Goal: Information Seeking & Learning: Learn about a topic

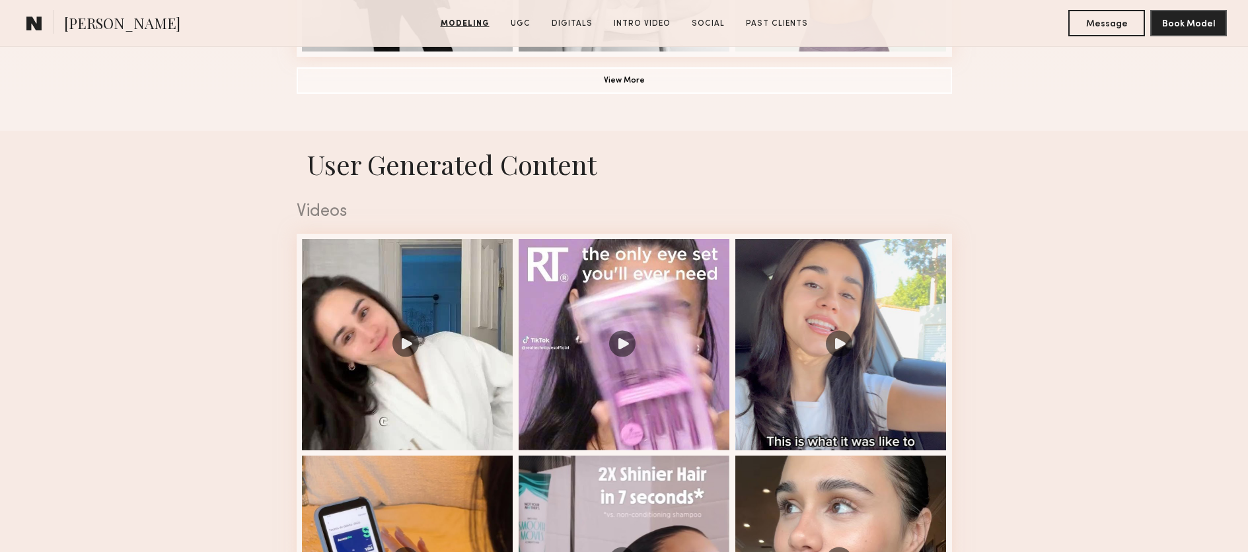
scroll to position [1248, 0]
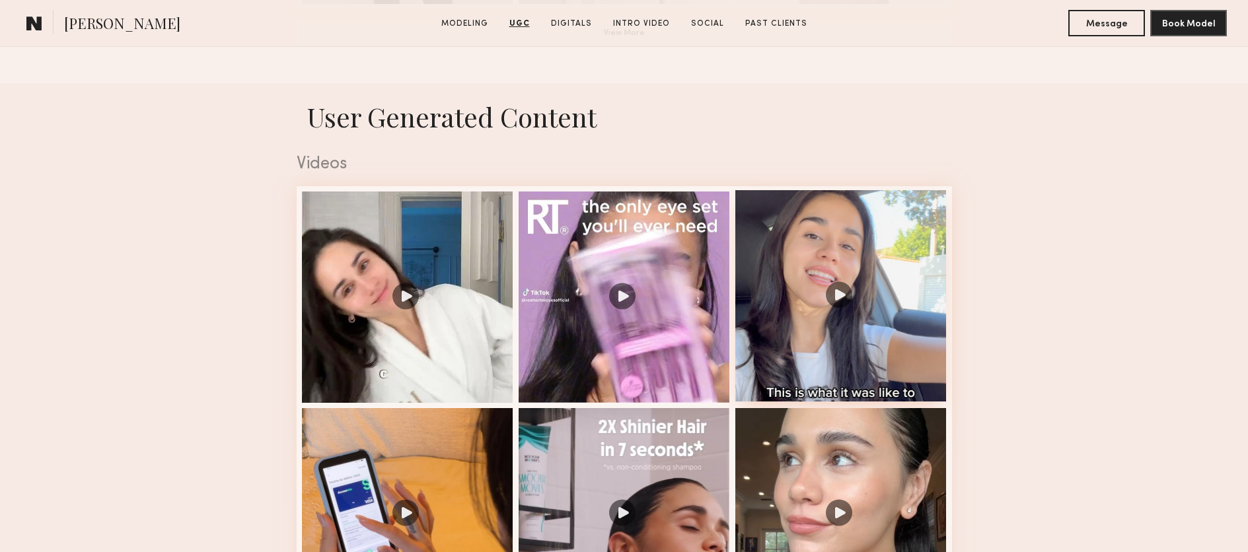
click at [852, 295] on div at bounding box center [840, 295] width 211 height 211
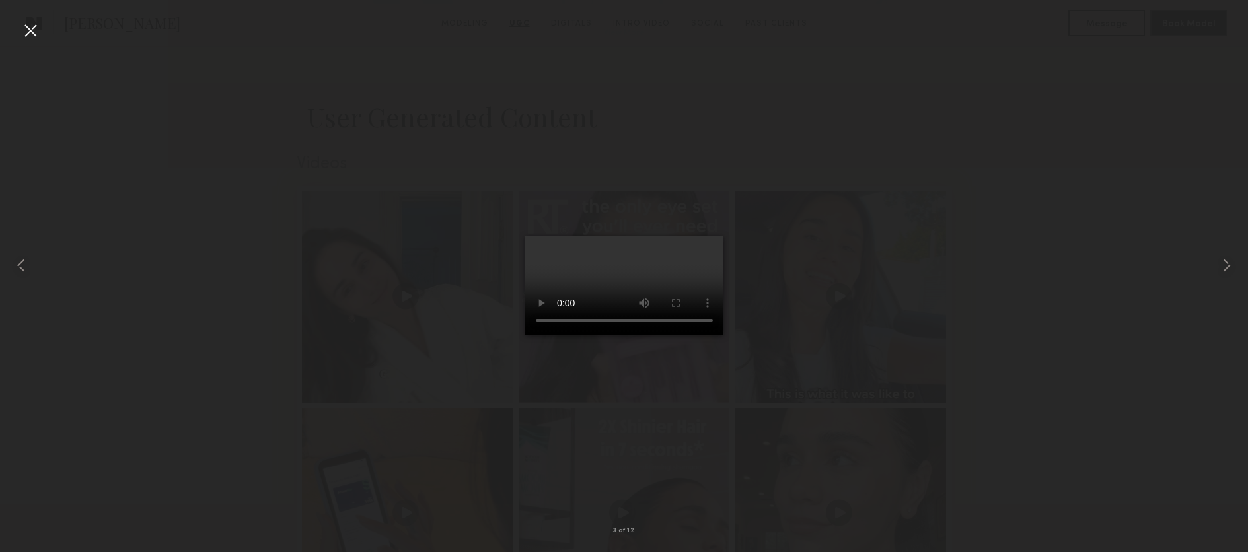
click at [29, 25] on div at bounding box center [30, 30] width 21 height 21
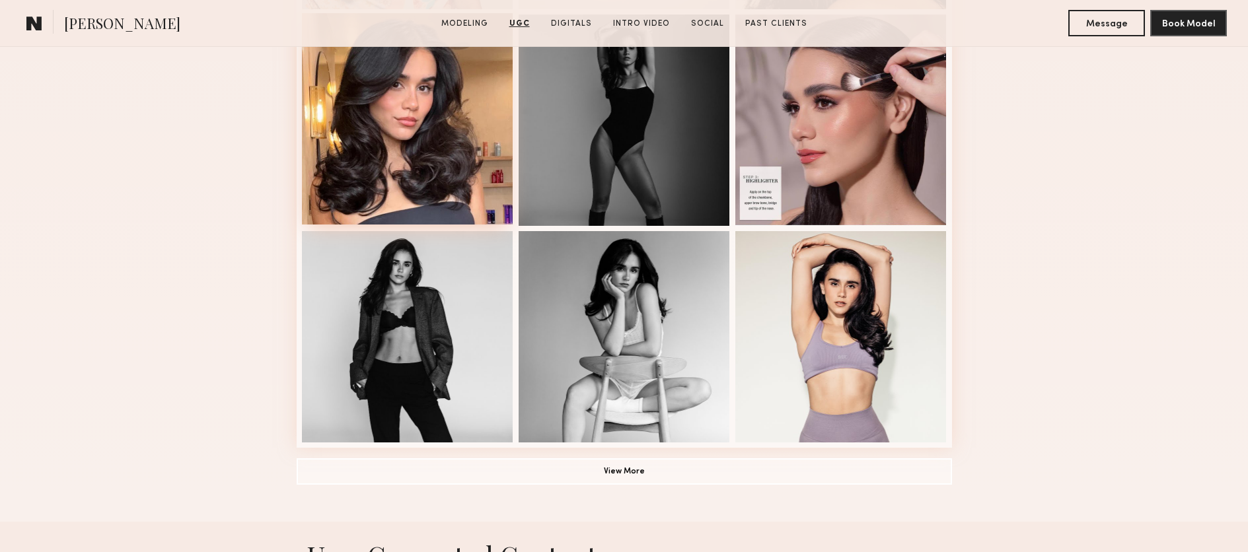
scroll to position [752, 0]
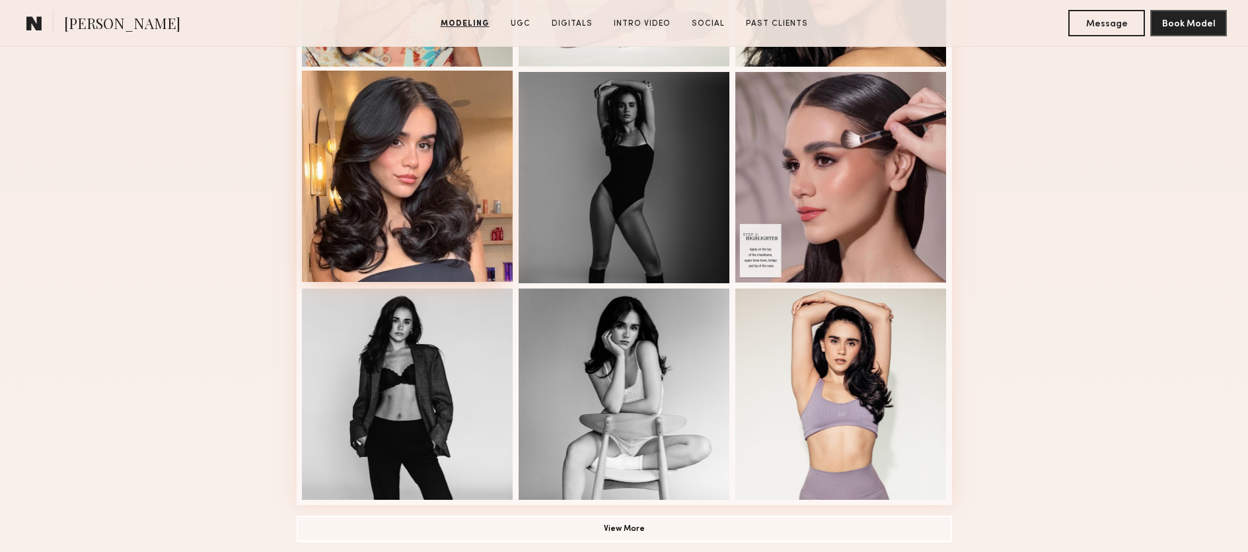
click at [354, 193] on div at bounding box center [407, 176] width 211 height 211
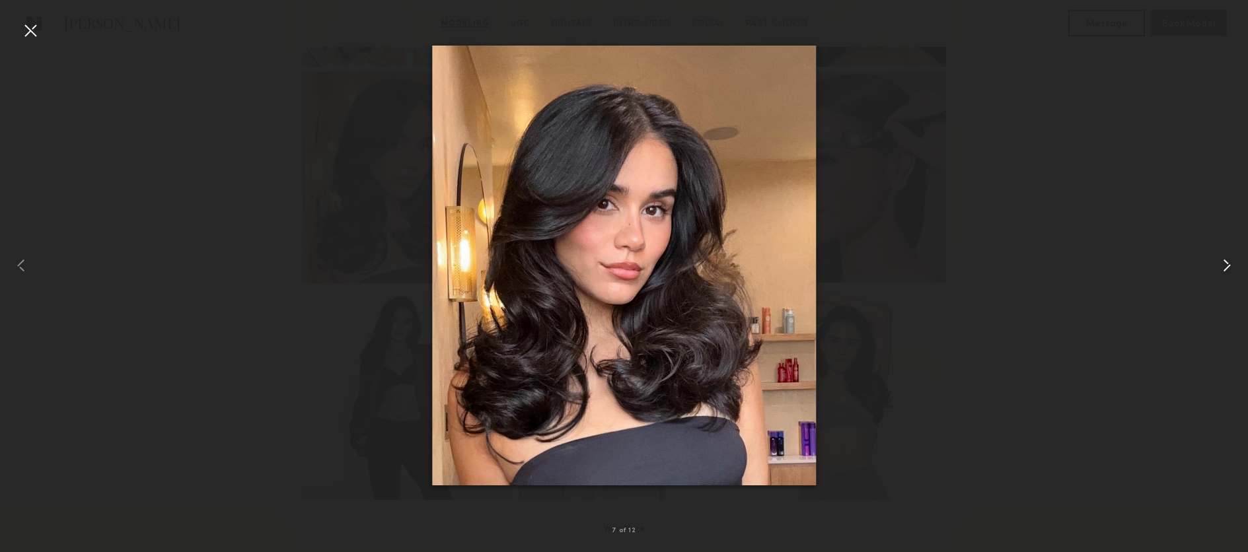
click at [1229, 263] on common-icon at bounding box center [1226, 265] width 21 height 21
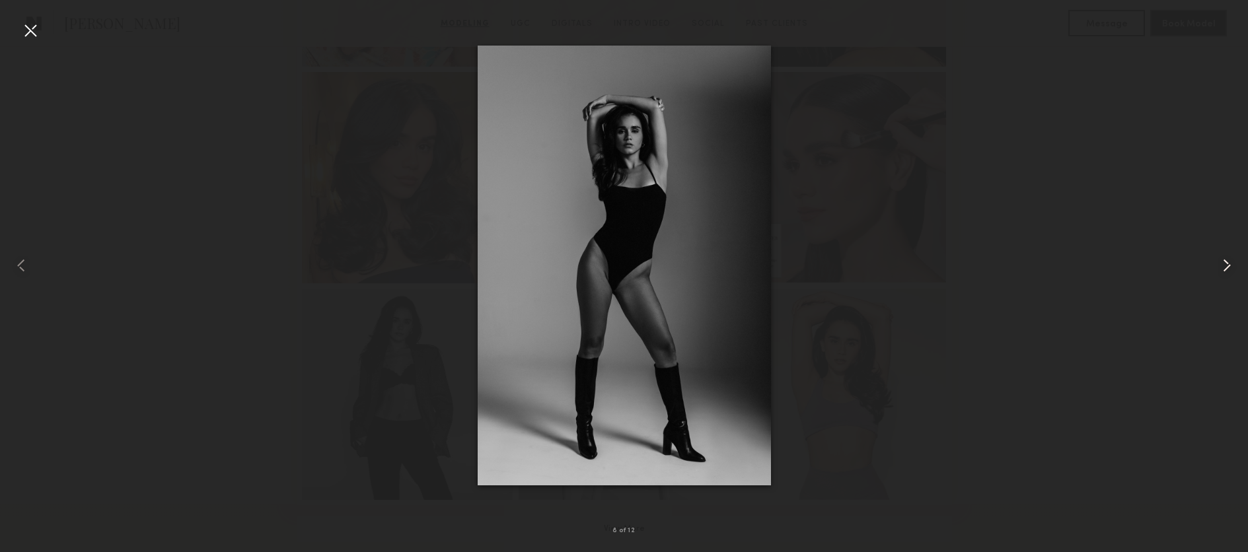
click at [1229, 263] on common-icon at bounding box center [1226, 265] width 21 height 21
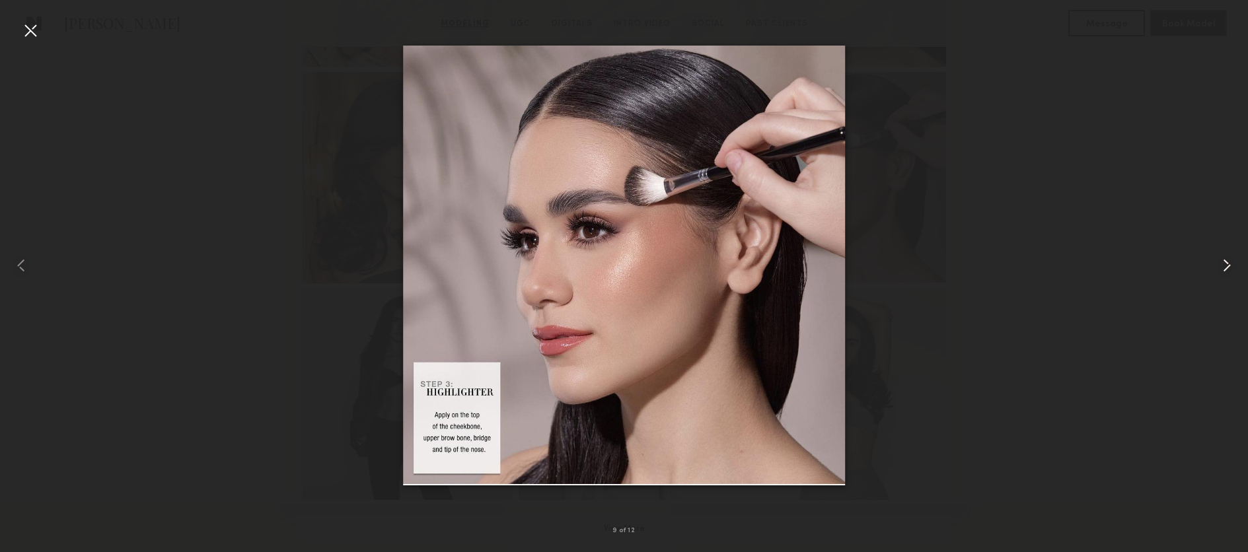
click at [1229, 263] on common-icon at bounding box center [1226, 265] width 21 height 21
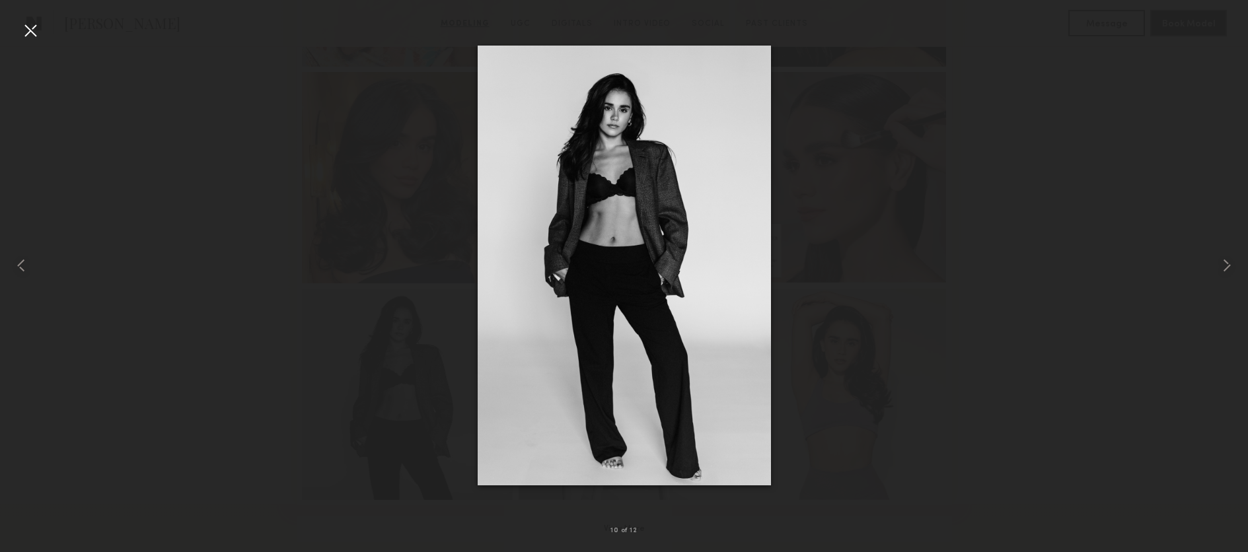
scroll to position [612, 0]
click at [752, 212] on img at bounding box center [624, 266] width 293 height 440
click at [915, 226] on div at bounding box center [624, 265] width 1248 height 489
click at [32, 24] on div at bounding box center [30, 30] width 21 height 21
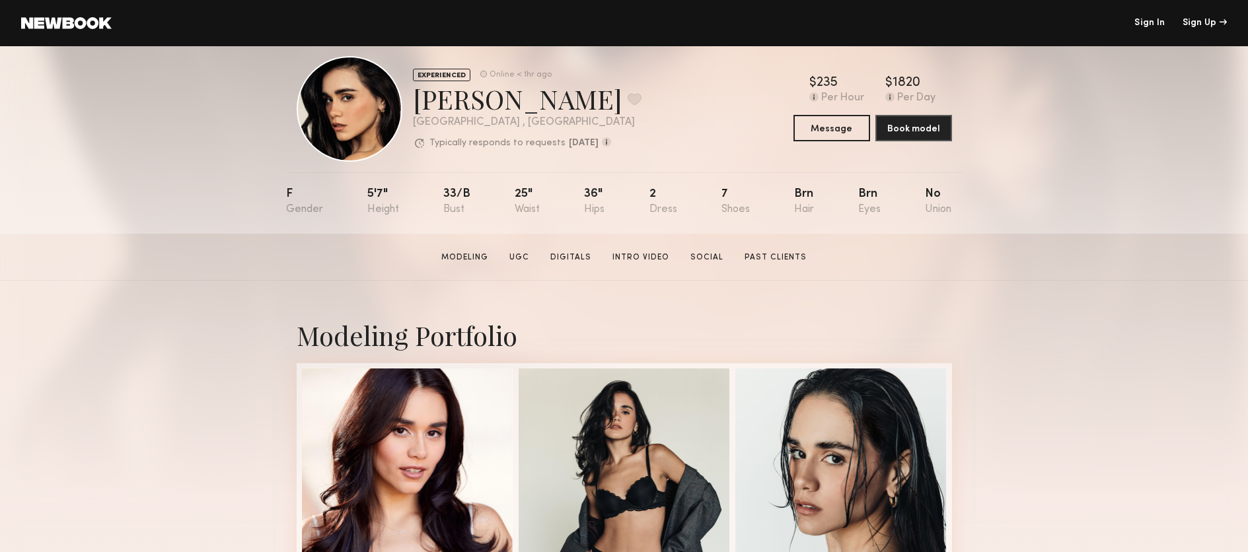
scroll to position [0, 0]
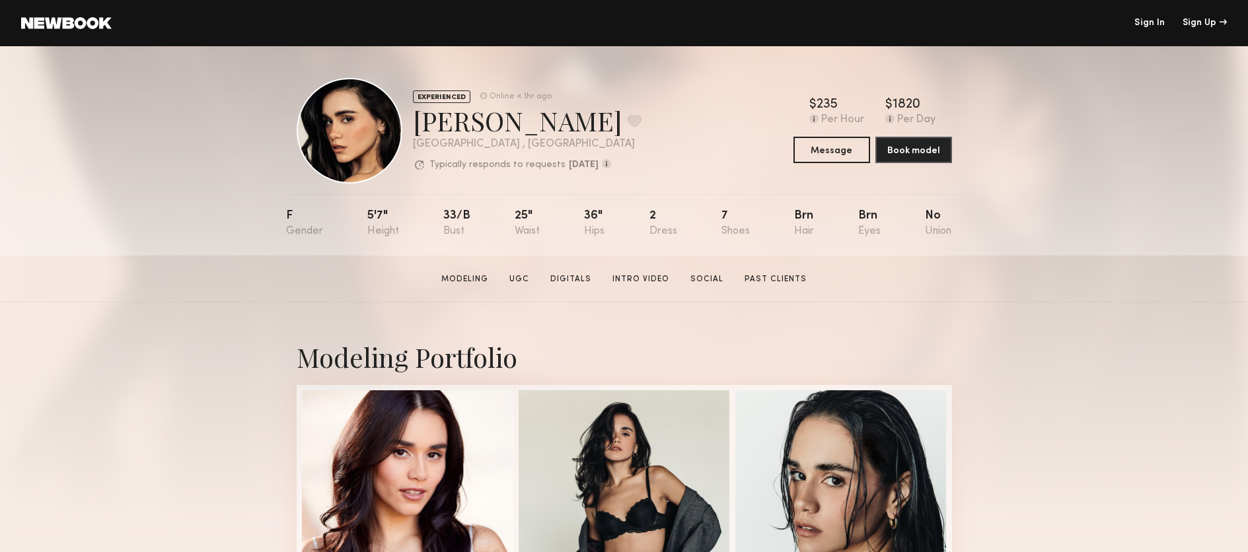
click at [76, 25] on link at bounding box center [66, 23] width 91 height 12
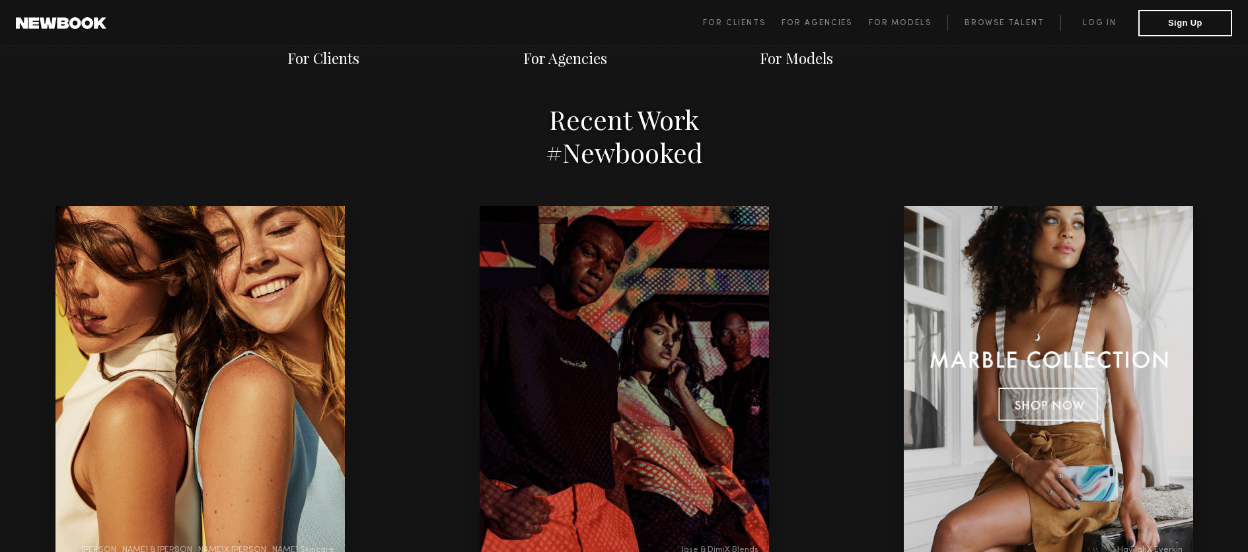
scroll to position [2674, 0]
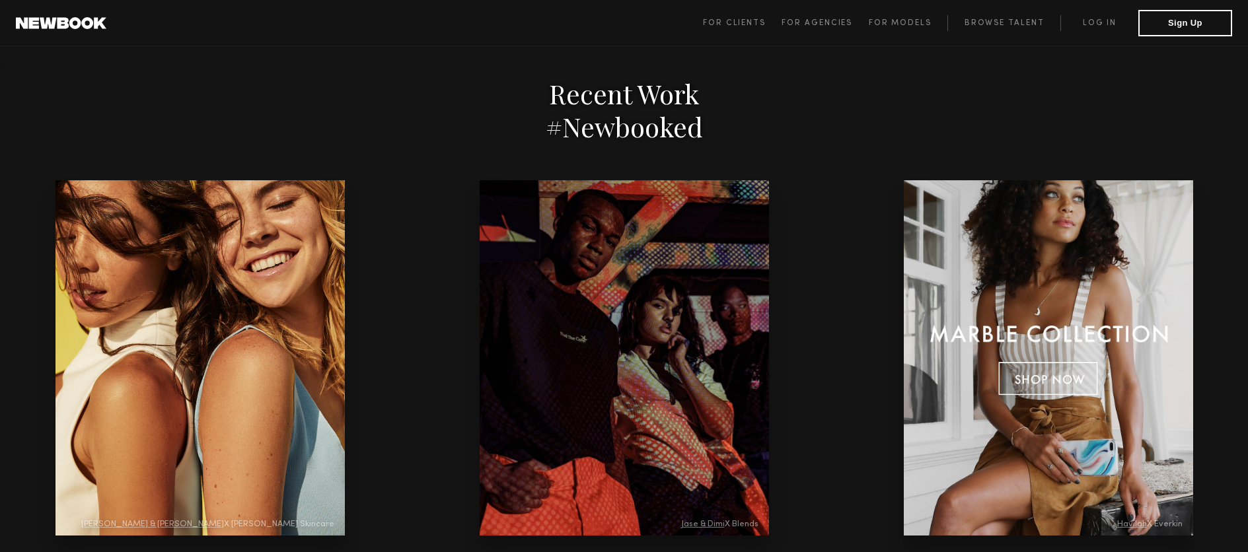
drag, startPoint x: 1107, startPoint y: 374, endPoint x: 1101, endPoint y: 382, distance: 10.3
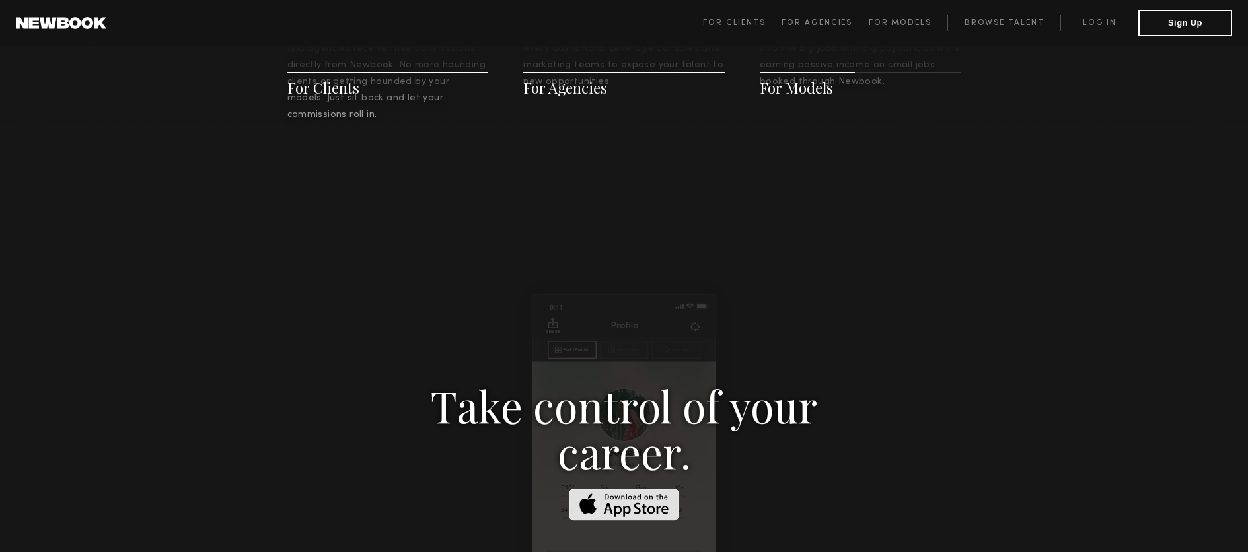
scroll to position [1124, 0]
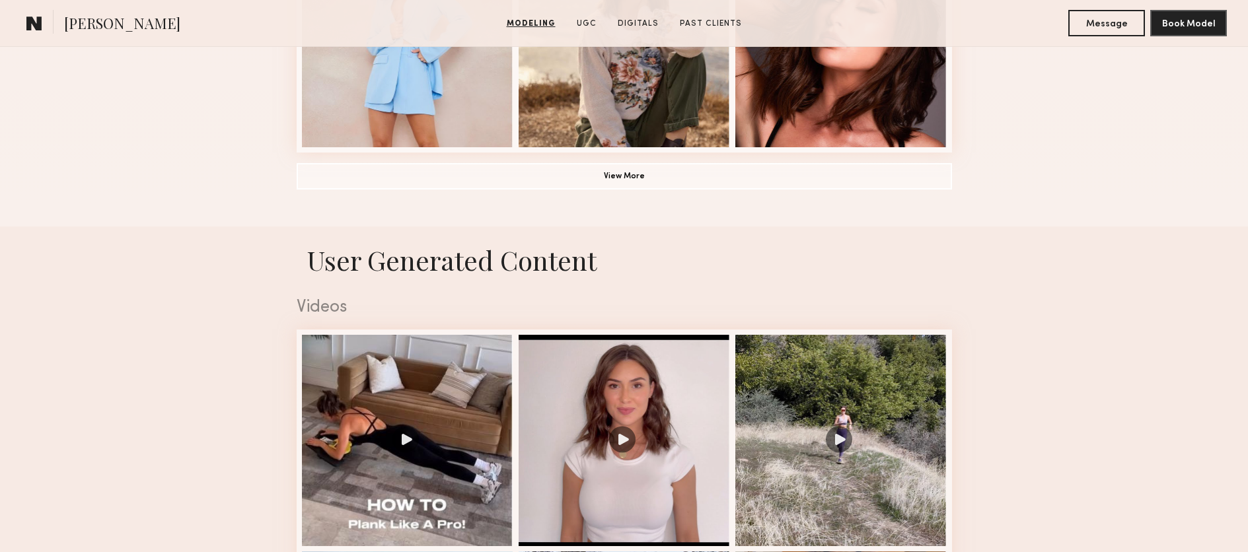
scroll to position [1153, 0]
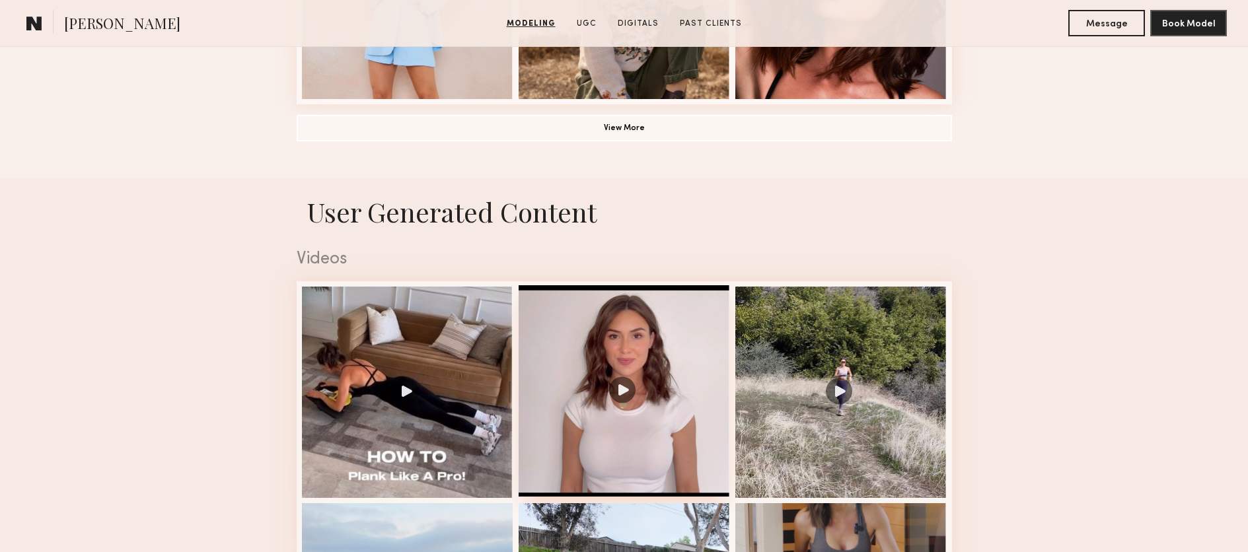
click at [629, 385] on div at bounding box center [624, 390] width 211 height 211
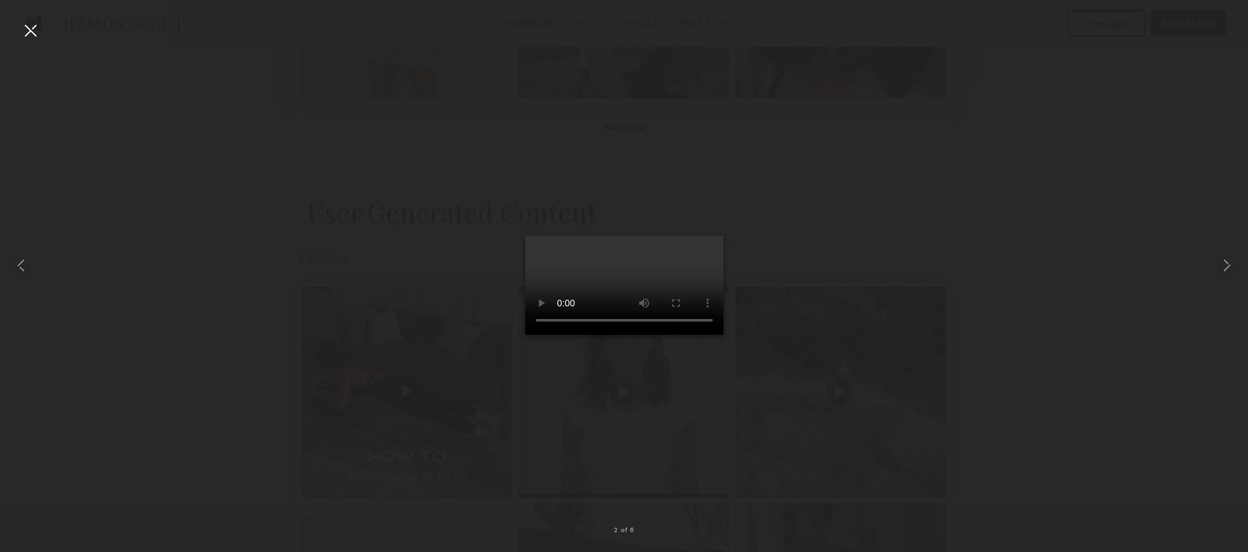
click at [32, 26] on div at bounding box center [30, 30] width 21 height 21
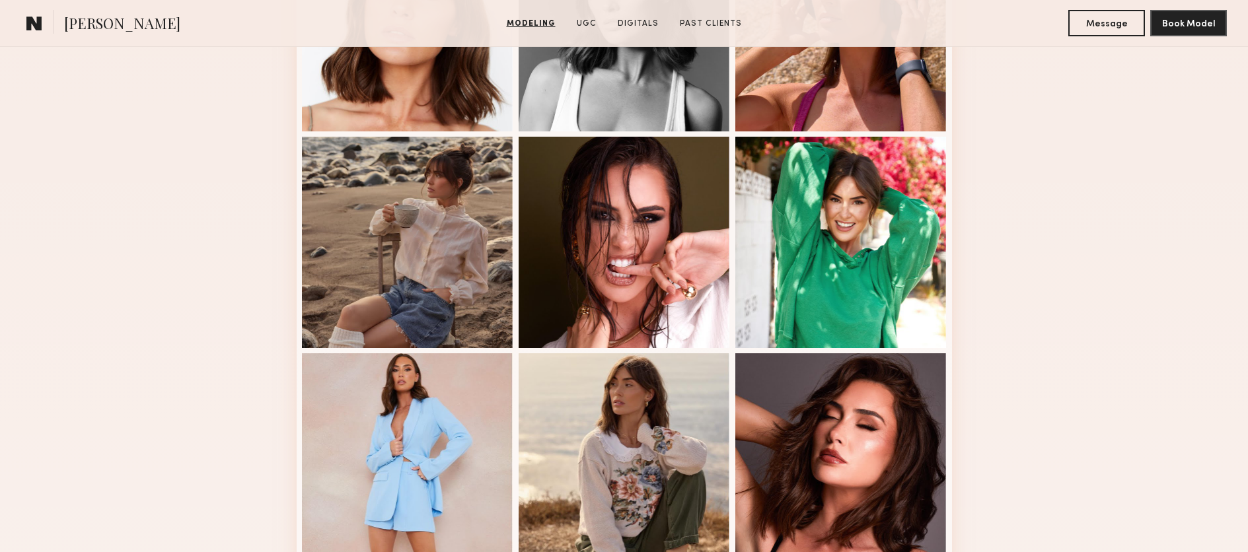
scroll to position [731, 0]
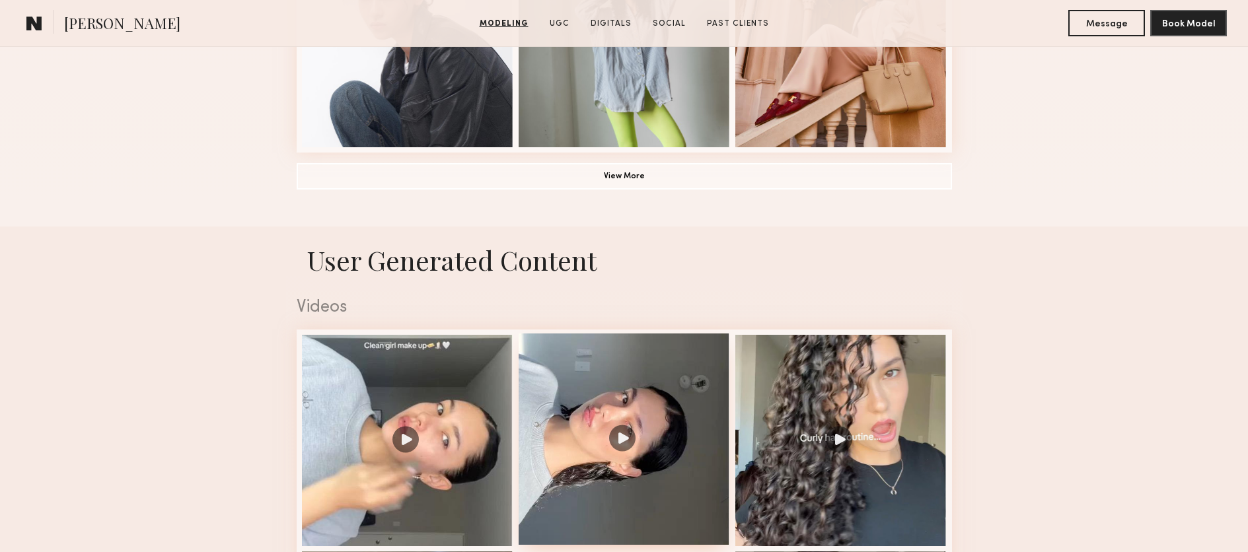
scroll to position [1348, 0]
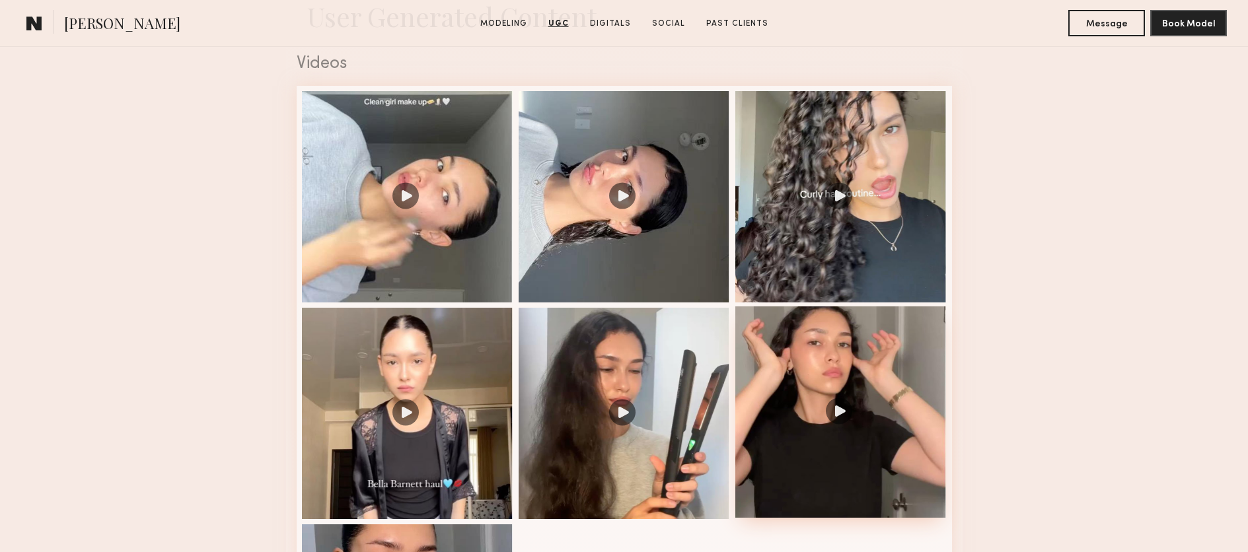
click at [837, 416] on div at bounding box center [840, 412] width 211 height 211
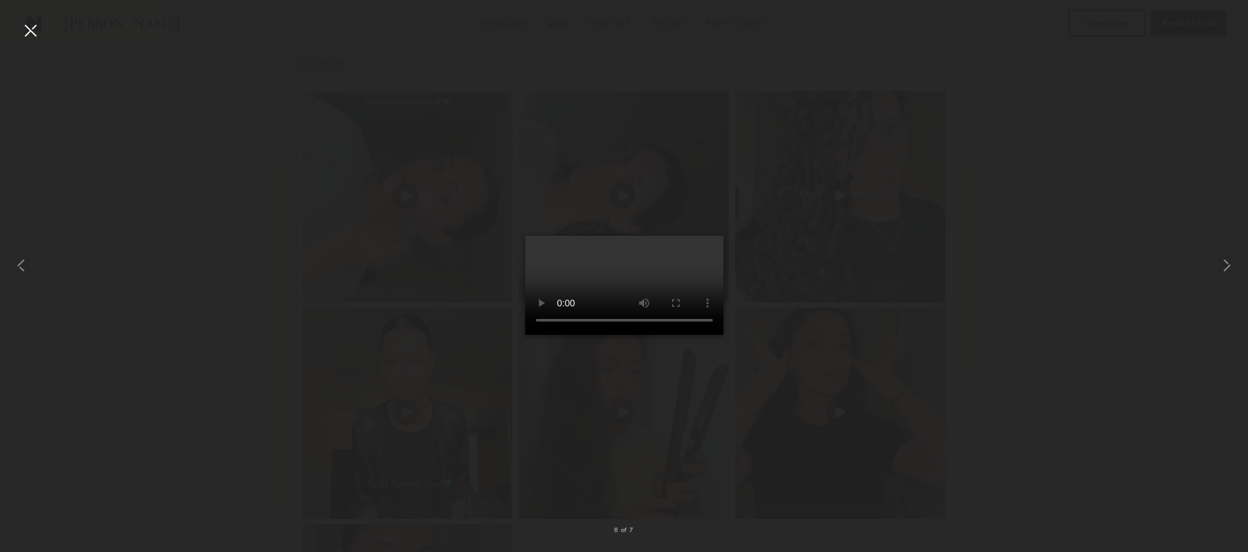
click at [639, 335] on video at bounding box center [624, 285] width 198 height 99
click at [33, 32] on div at bounding box center [30, 30] width 21 height 21
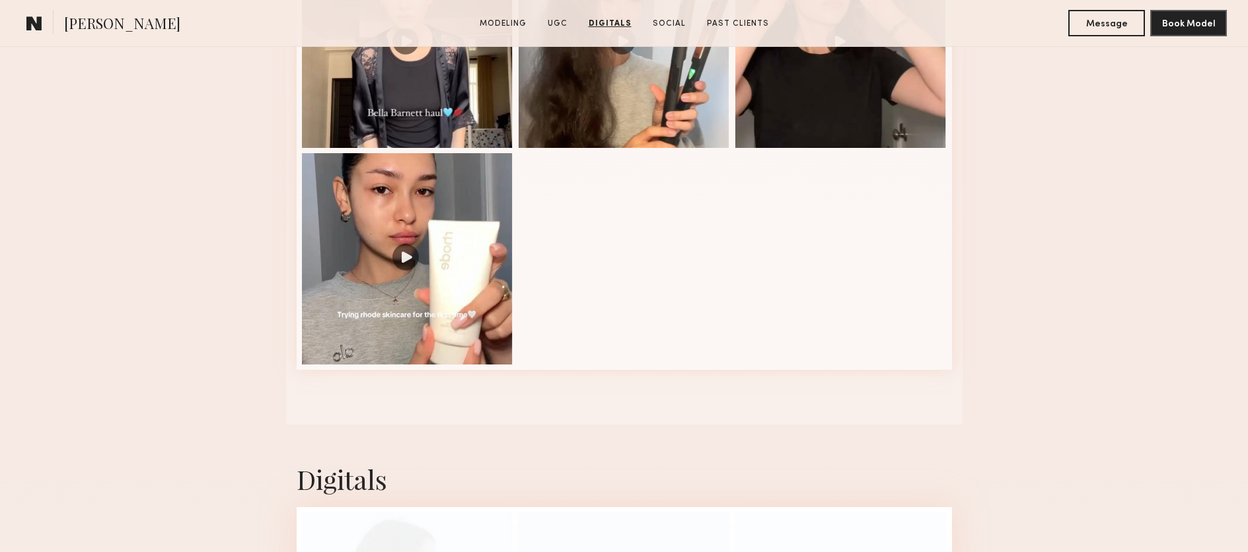
scroll to position [1269, 0]
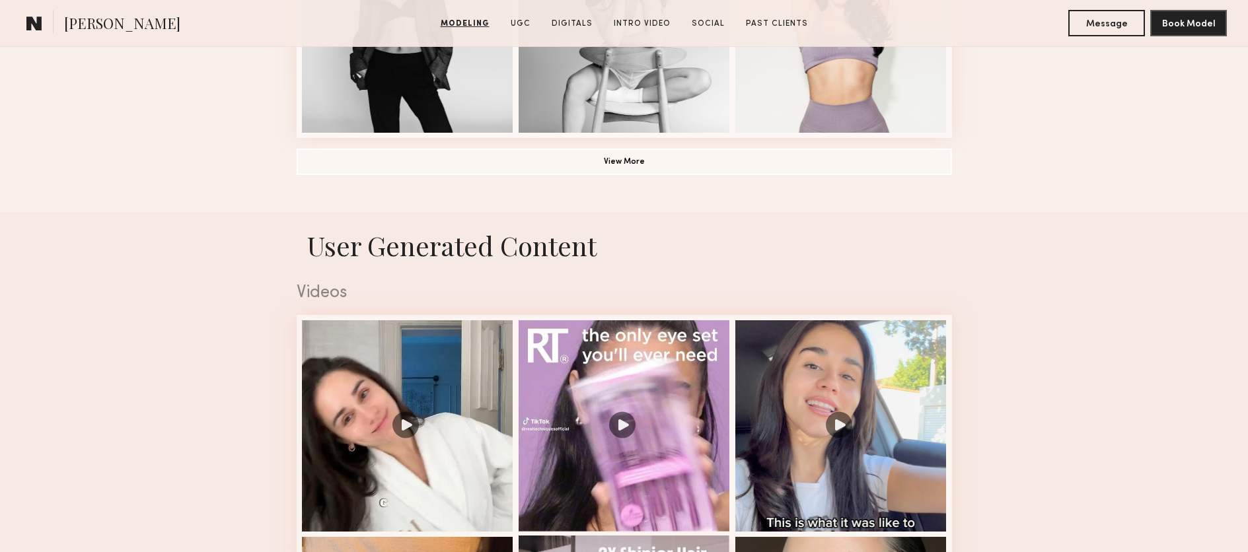
scroll to position [1578, 0]
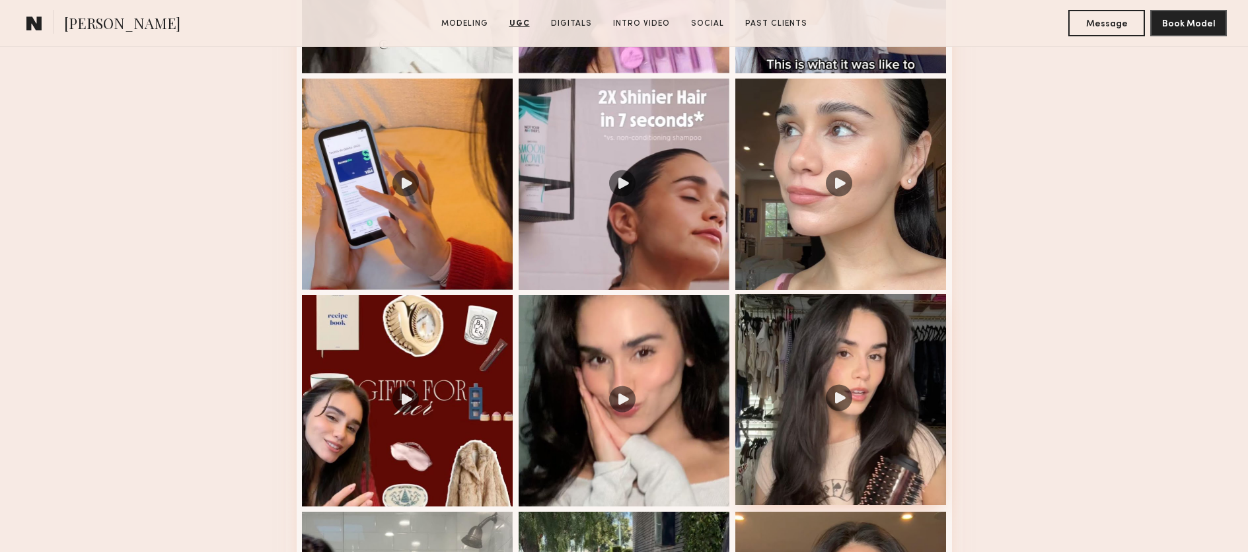
click at [833, 397] on div at bounding box center [840, 399] width 211 height 211
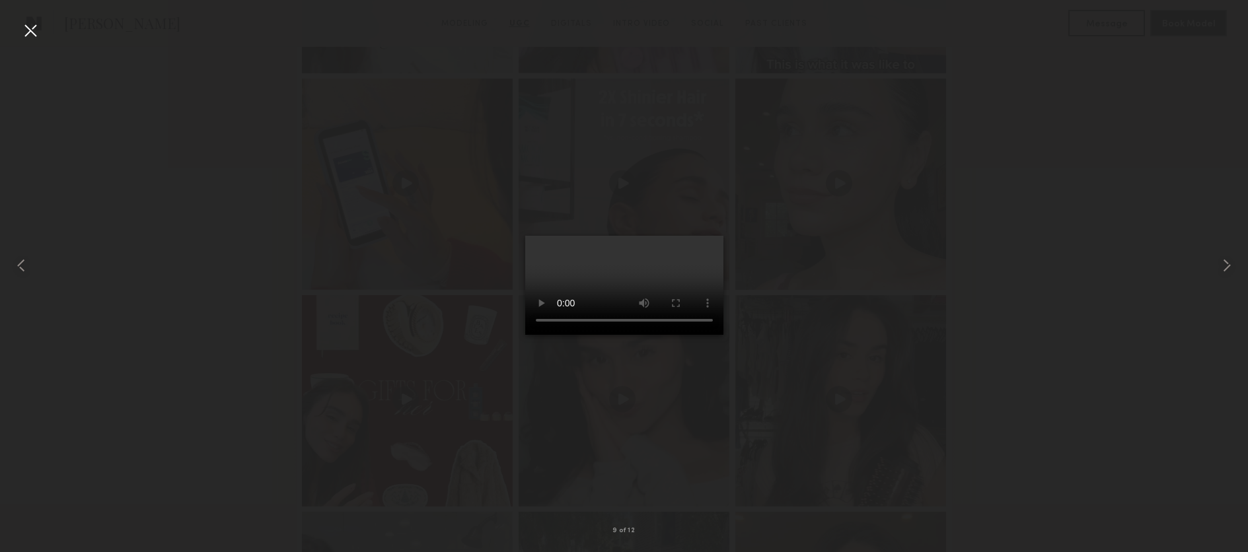
click at [32, 31] on div at bounding box center [30, 30] width 21 height 21
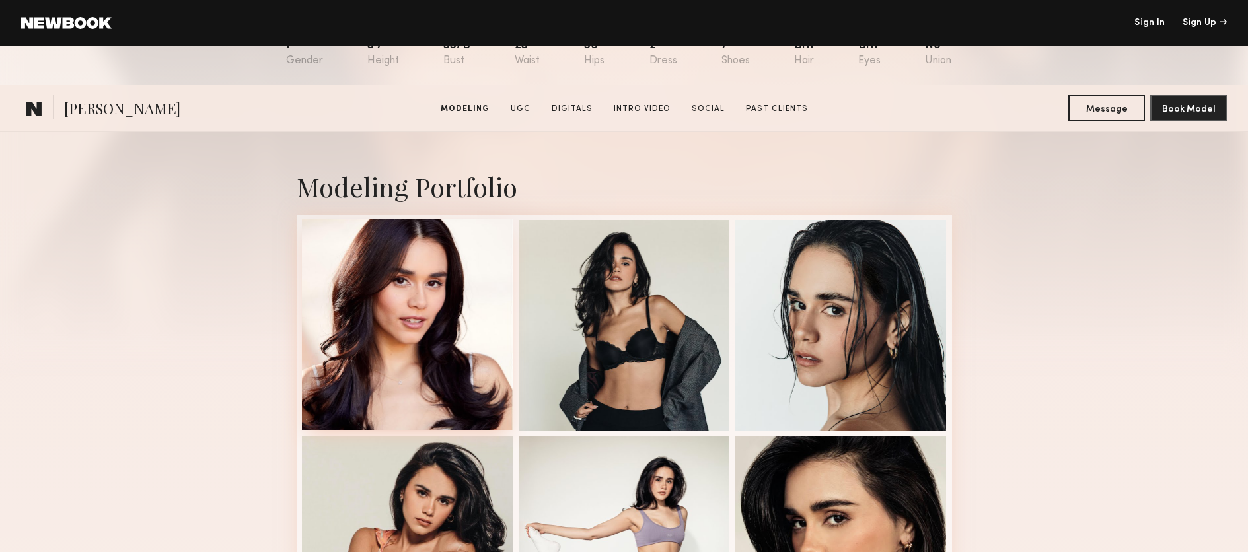
scroll to position [0, 0]
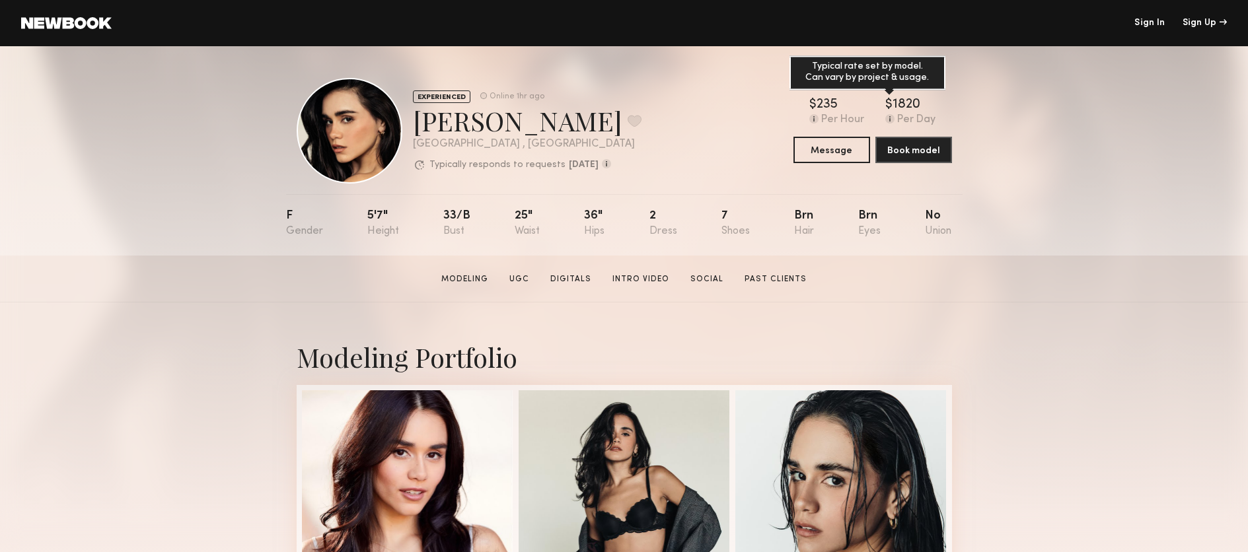
click at [906, 102] on div "1820" at bounding box center [906, 104] width 28 height 13
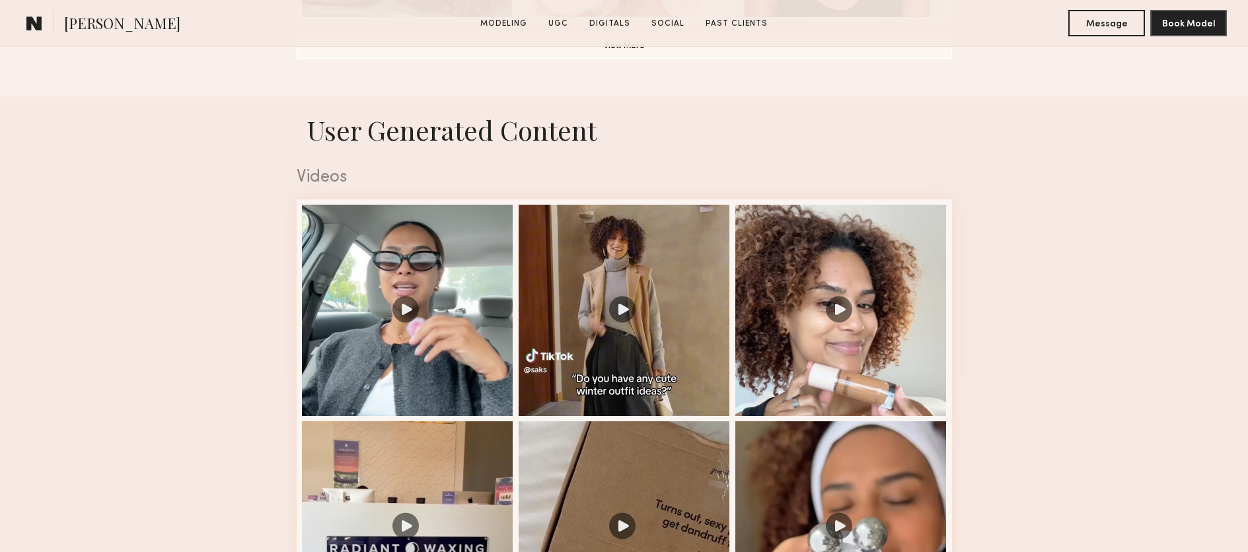
scroll to position [1235, 0]
click at [616, 307] on div at bounding box center [624, 308] width 211 height 211
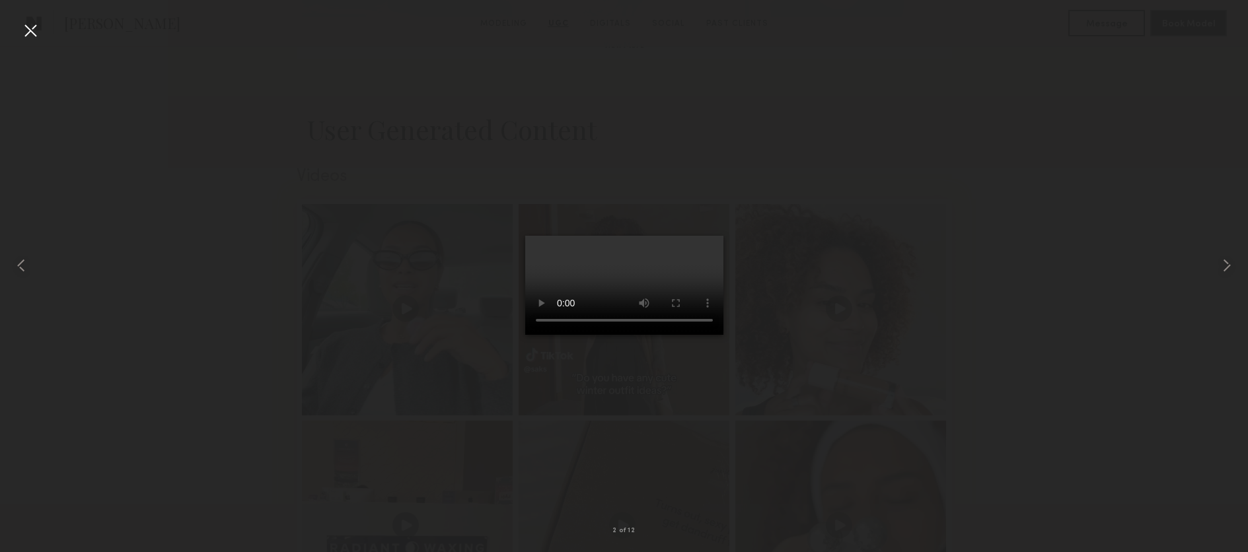
click at [29, 27] on div at bounding box center [30, 30] width 21 height 21
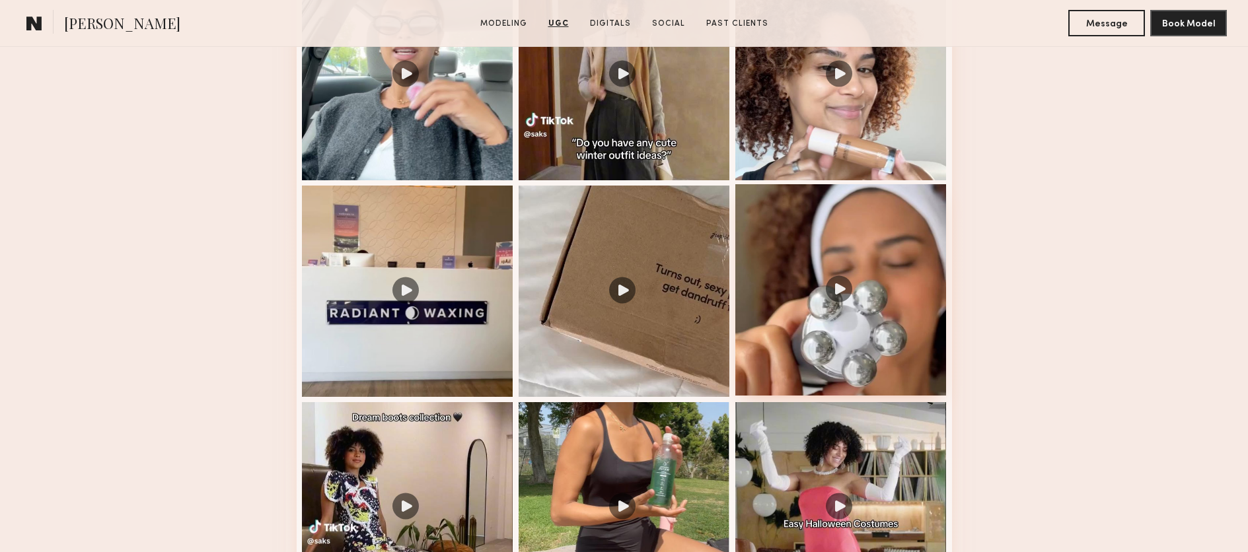
scroll to position [1667, 0]
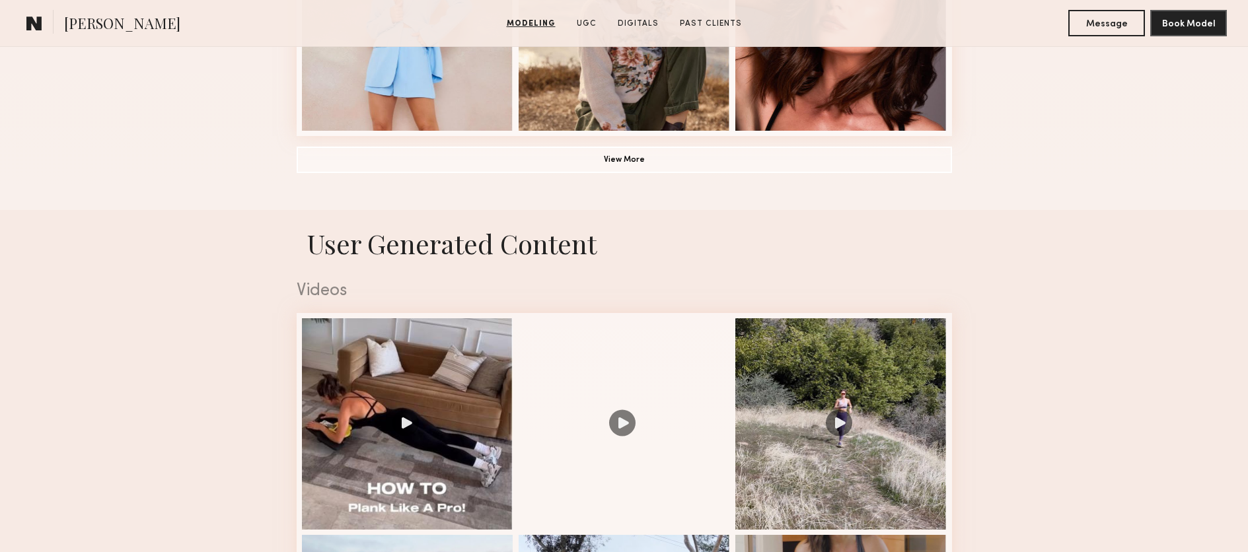
scroll to position [1286, 0]
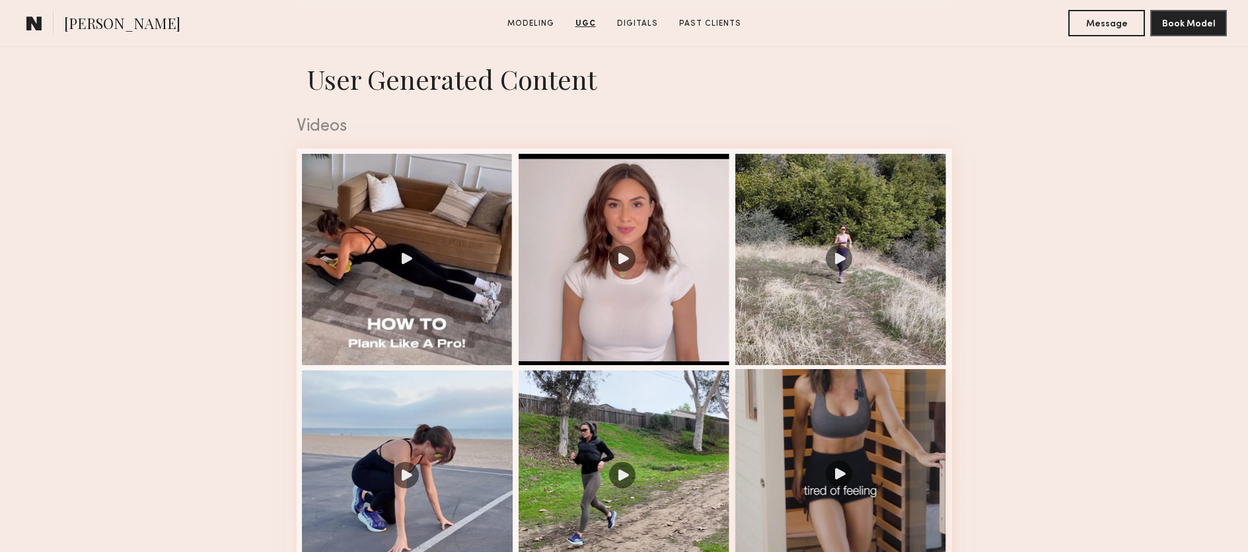
click at [836, 471] on div at bounding box center [840, 474] width 211 height 211
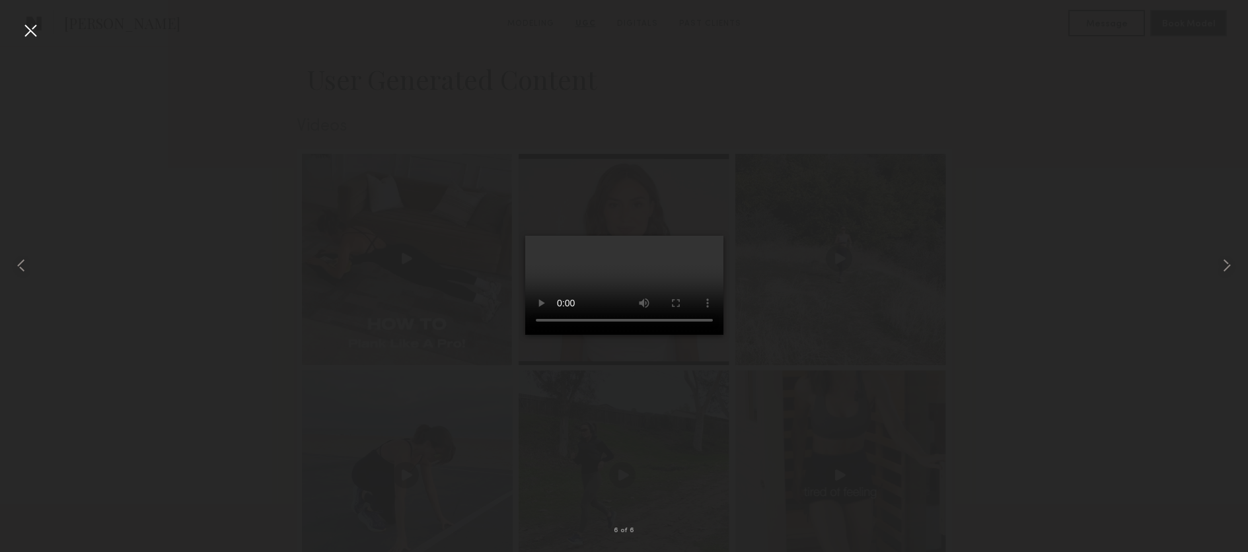
click at [655, 330] on video at bounding box center [624, 285] width 198 height 99
click at [28, 28] on div at bounding box center [30, 30] width 21 height 21
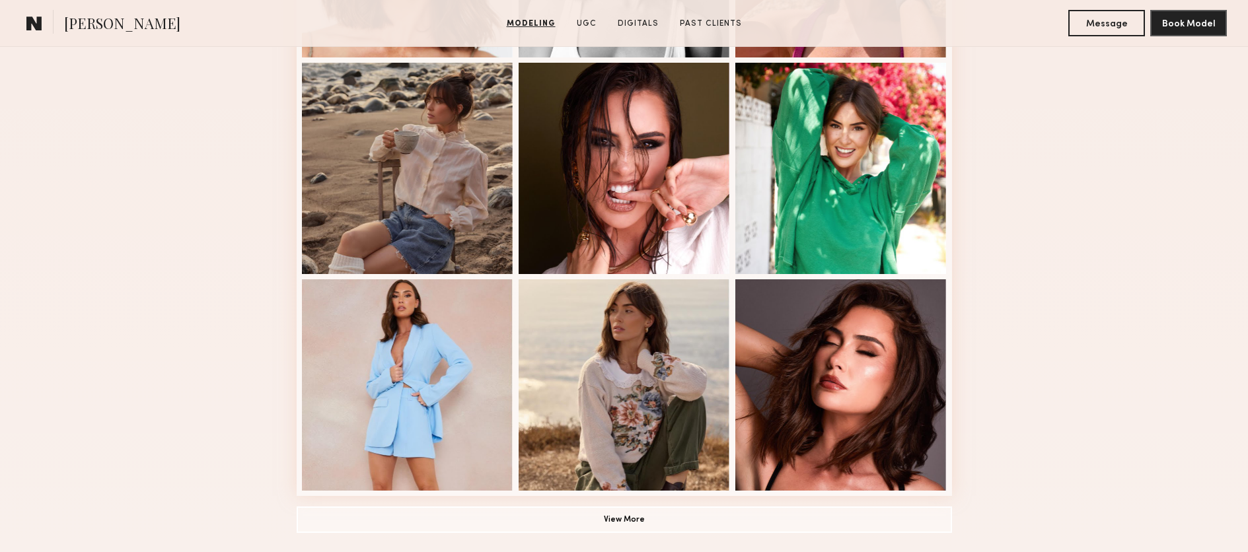
scroll to position [1223, 0]
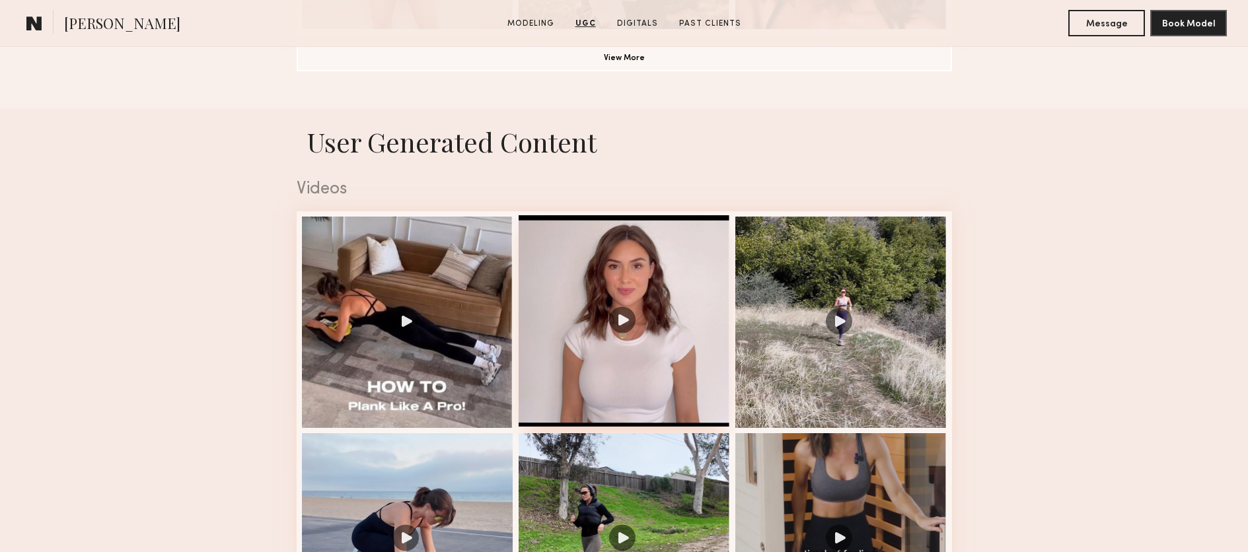
click at [625, 320] on div at bounding box center [624, 320] width 211 height 211
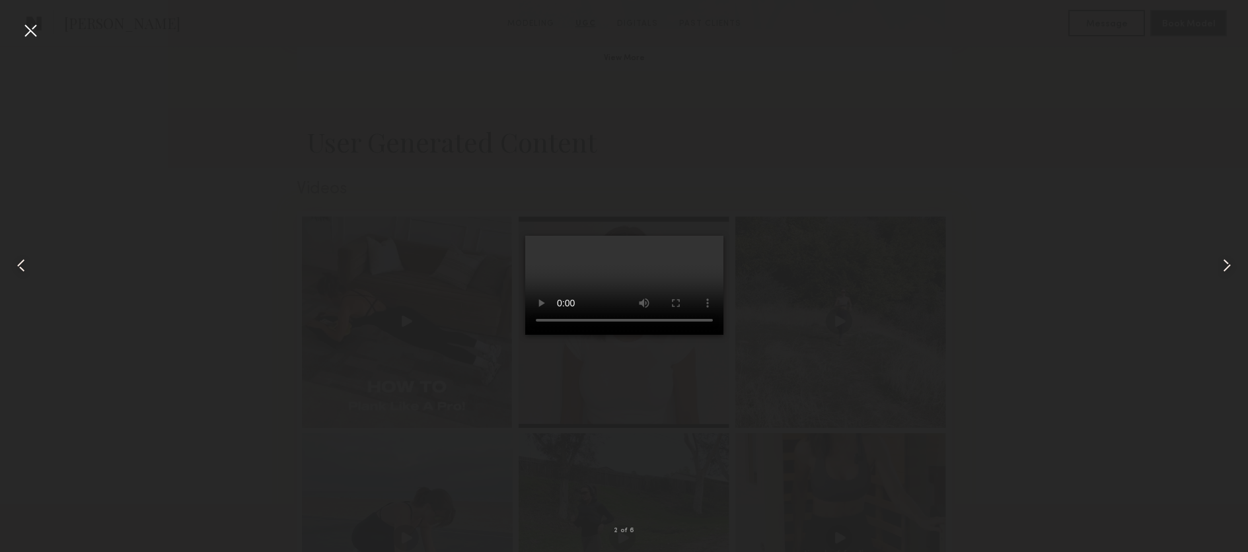
click at [30, 37] on div at bounding box center [30, 30] width 21 height 21
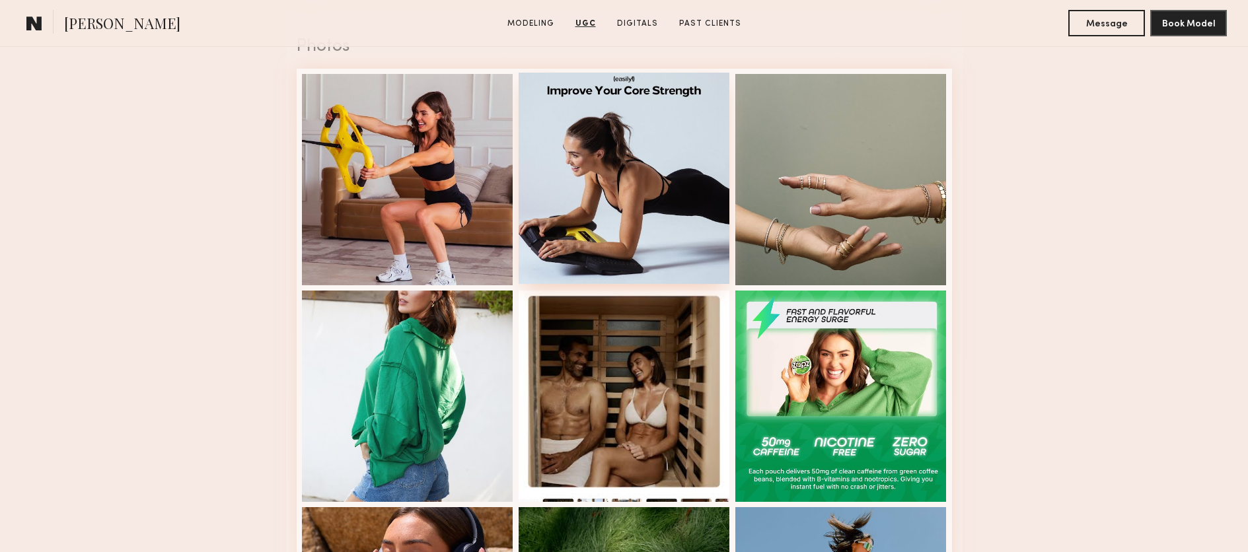
scroll to position [1877, 0]
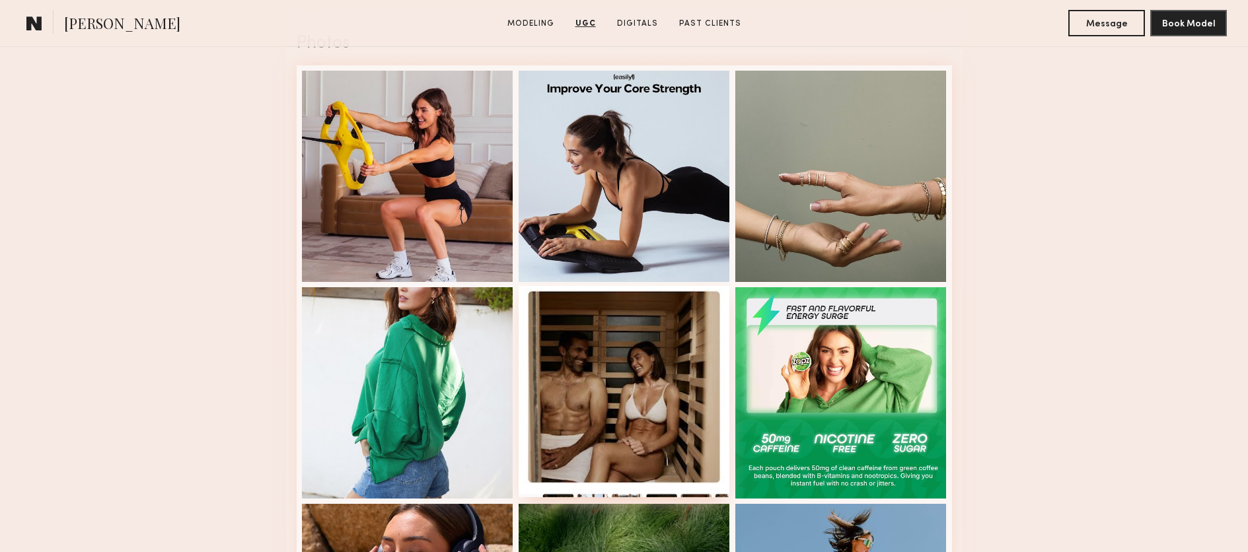
click at [680, 441] on div at bounding box center [624, 391] width 211 height 211
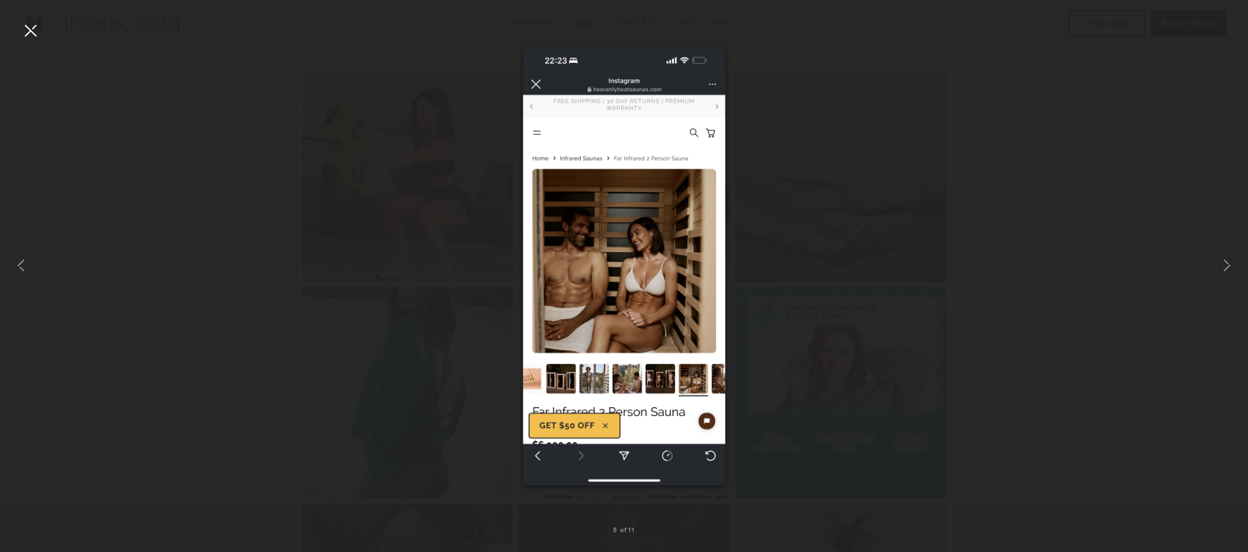
click at [532, 85] on img at bounding box center [624, 266] width 203 height 440
click at [25, 32] on div at bounding box center [30, 30] width 21 height 21
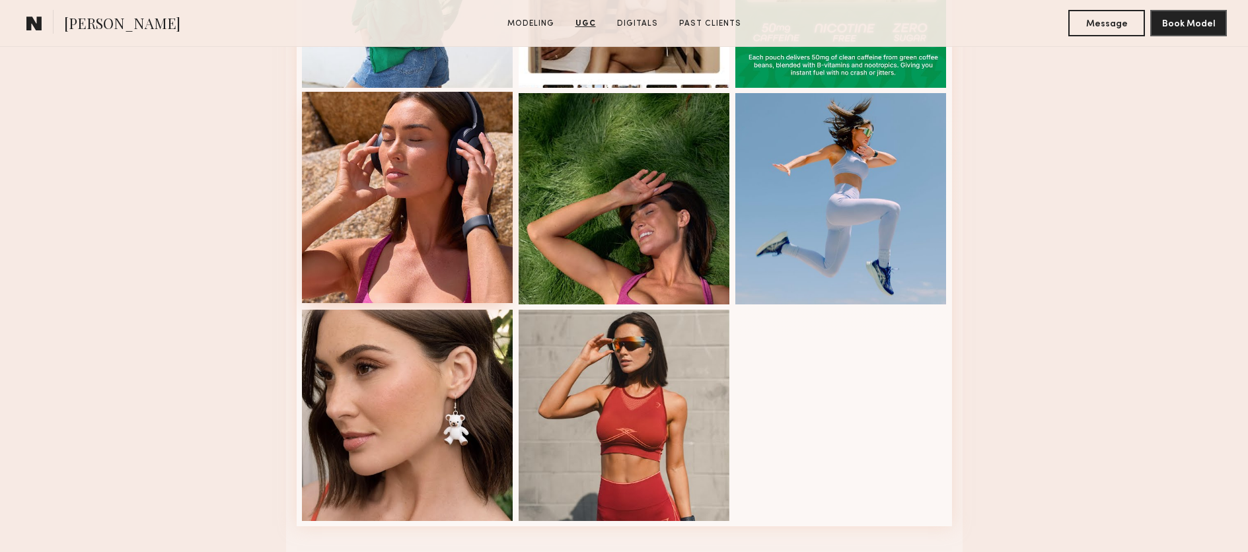
scroll to position [2299, 0]
